Goal: Information Seeking & Learning: Learn about a topic

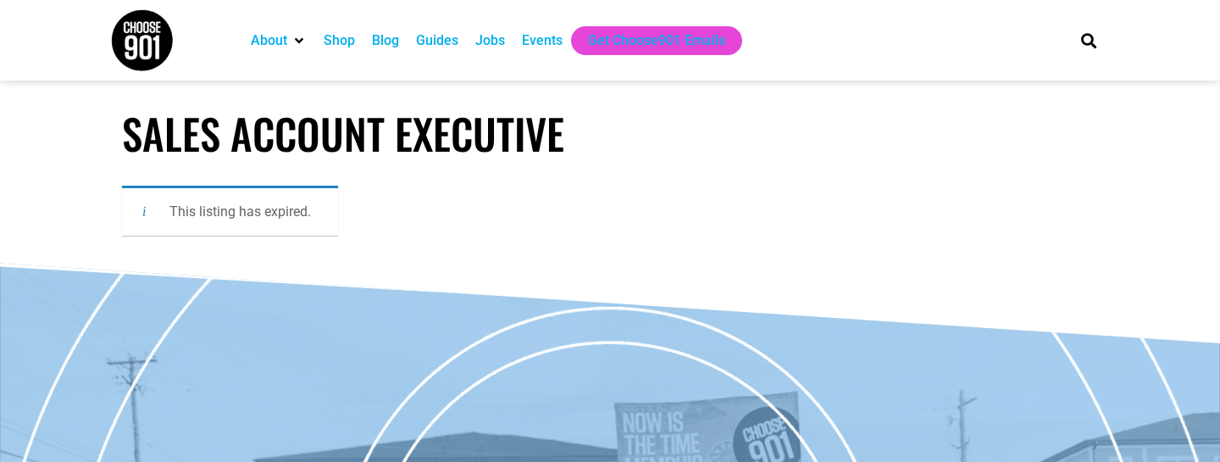
click at [500, 39] on div "Jobs" at bounding box center [490, 41] width 30 height 20
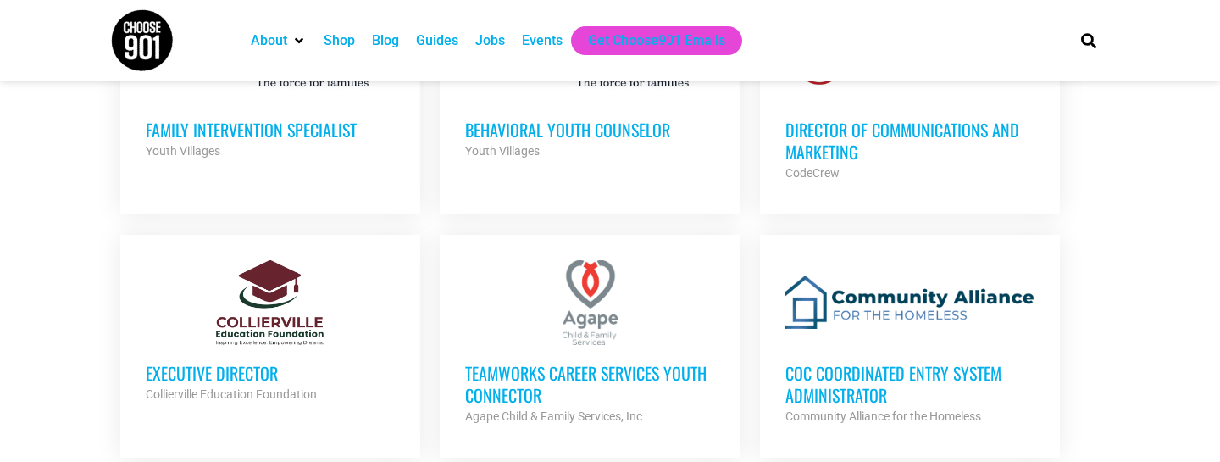
scroll to position [1274, 0]
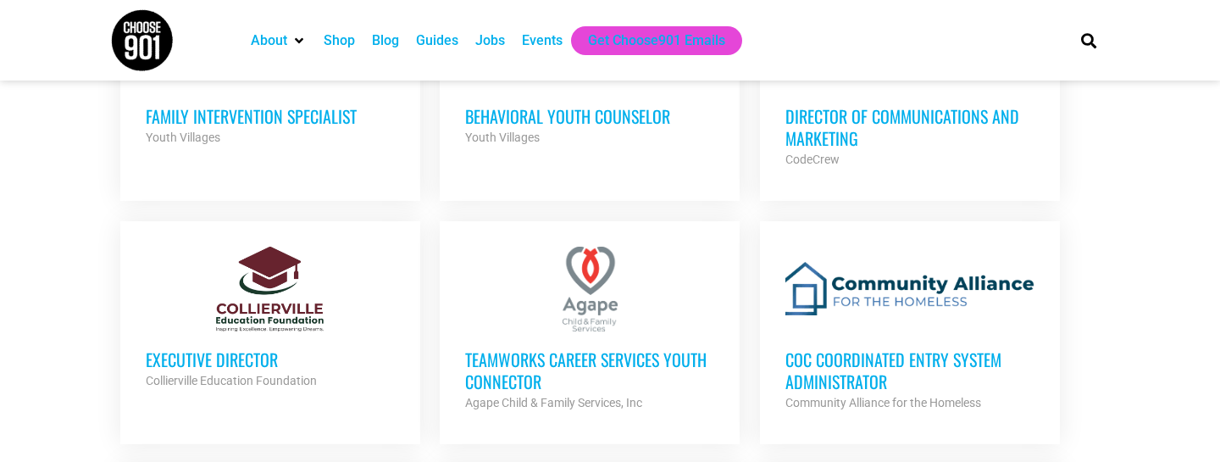
click at [236, 322] on div at bounding box center [270, 289] width 249 height 85
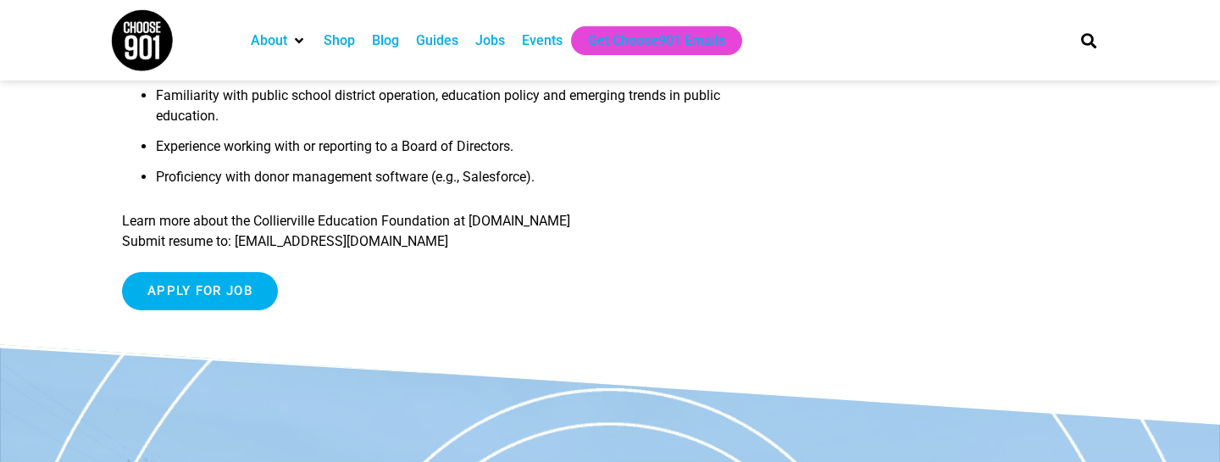
scroll to position [2189, 0]
